Goal: Information Seeking & Learning: Learn about a topic

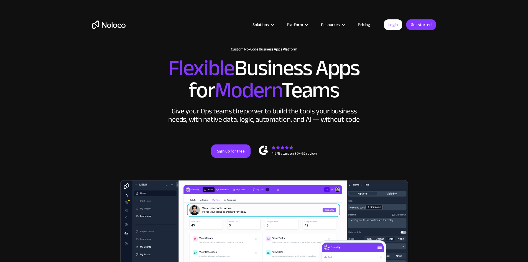
click at [363, 26] on link "Pricing" at bounding box center [364, 24] width 26 height 7
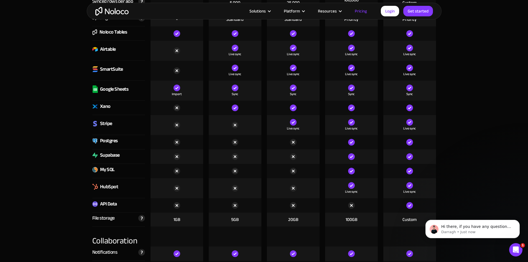
scroll to position [775, 0]
